Goal: Navigation & Orientation: Find specific page/section

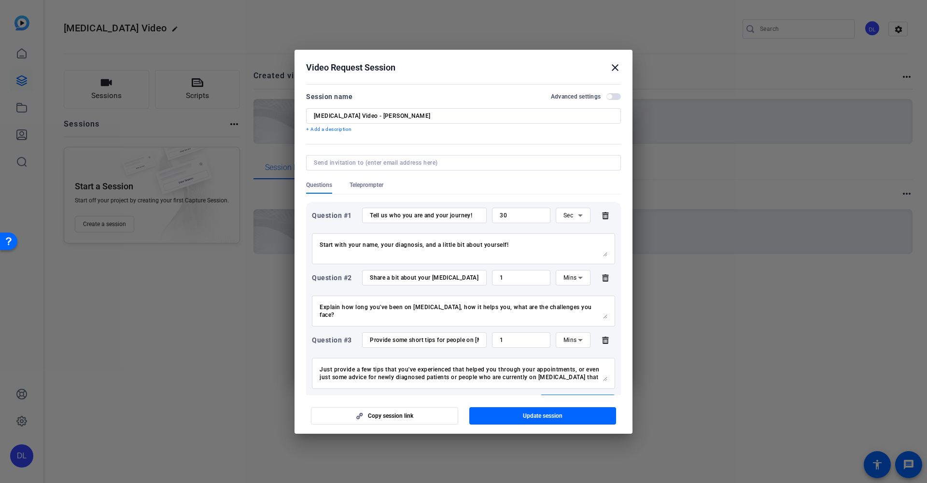
scroll to position [61, 0]
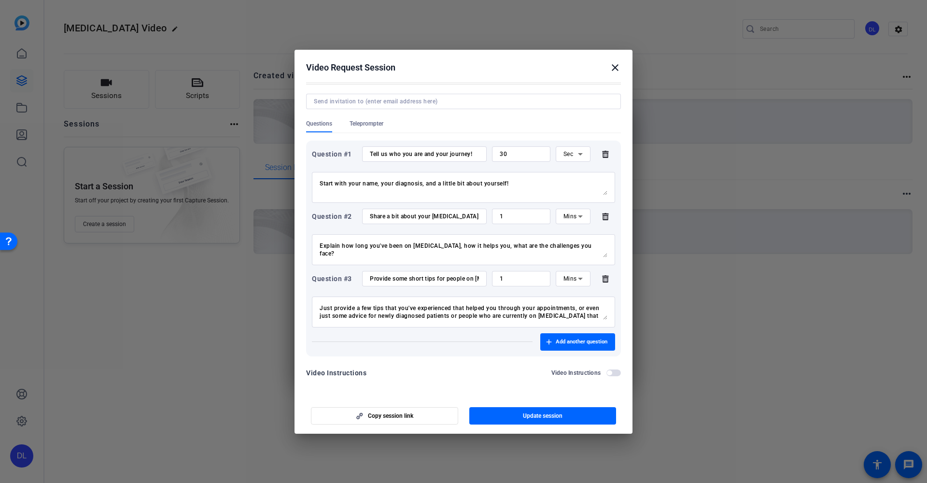
click at [618, 69] on mat-icon "close" at bounding box center [615, 68] width 12 height 12
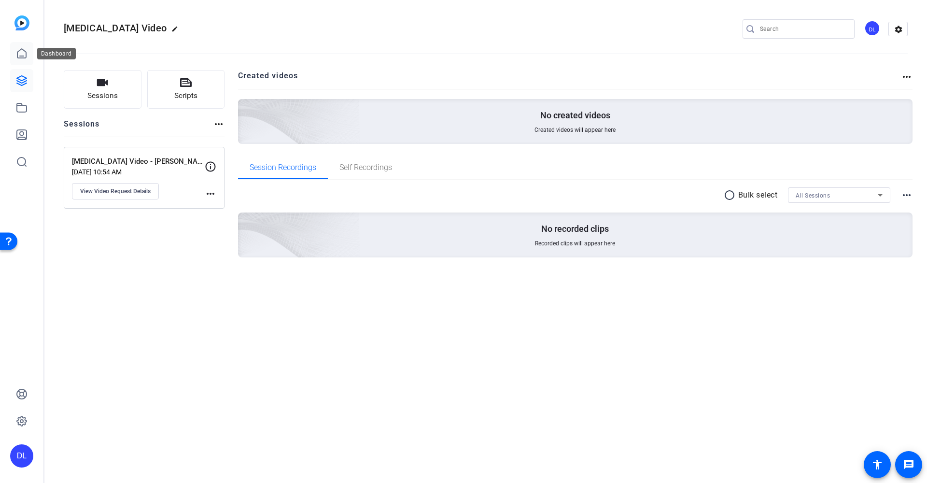
click at [26, 55] on icon at bounding box center [21, 53] width 9 height 9
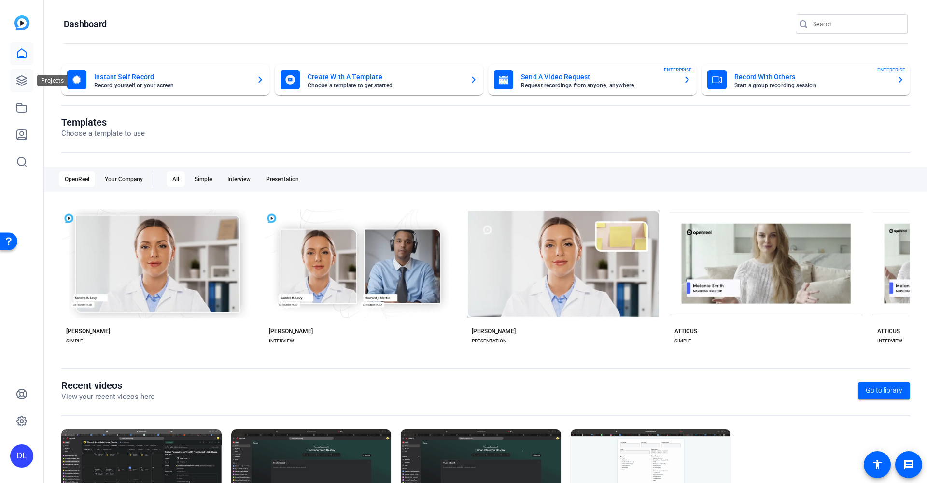
click at [26, 82] on icon at bounding box center [22, 81] width 12 height 12
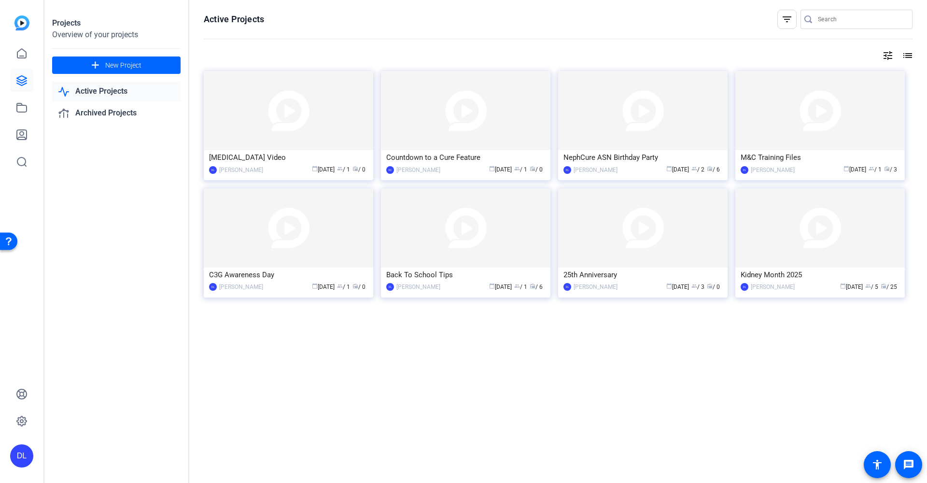
scroll to position [0, 0]
click at [257, 278] on div "C3G Awareness Day" at bounding box center [288, 275] width 159 height 14
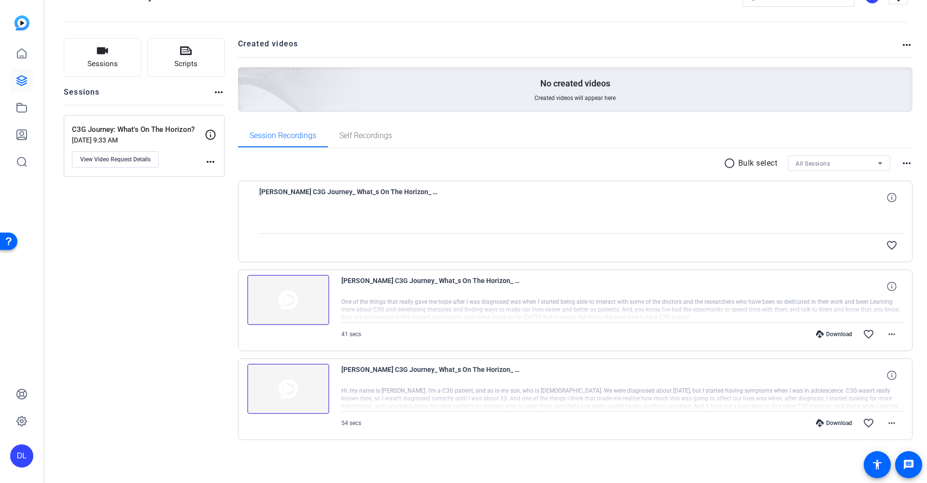
scroll to position [32, 0]
